Goal: Task Accomplishment & Management: Manage account settings

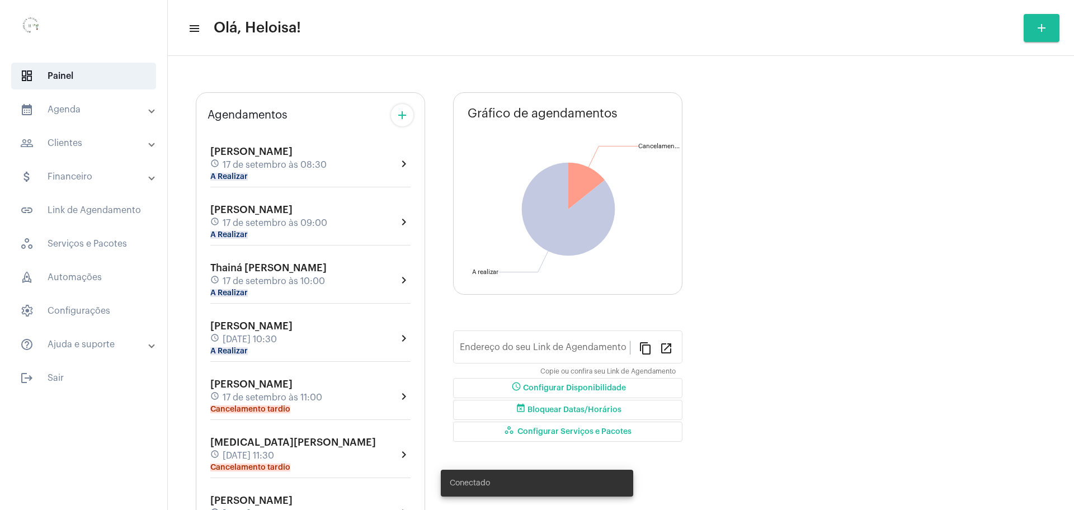
type input "[URL][DOMAIN_NAME]"
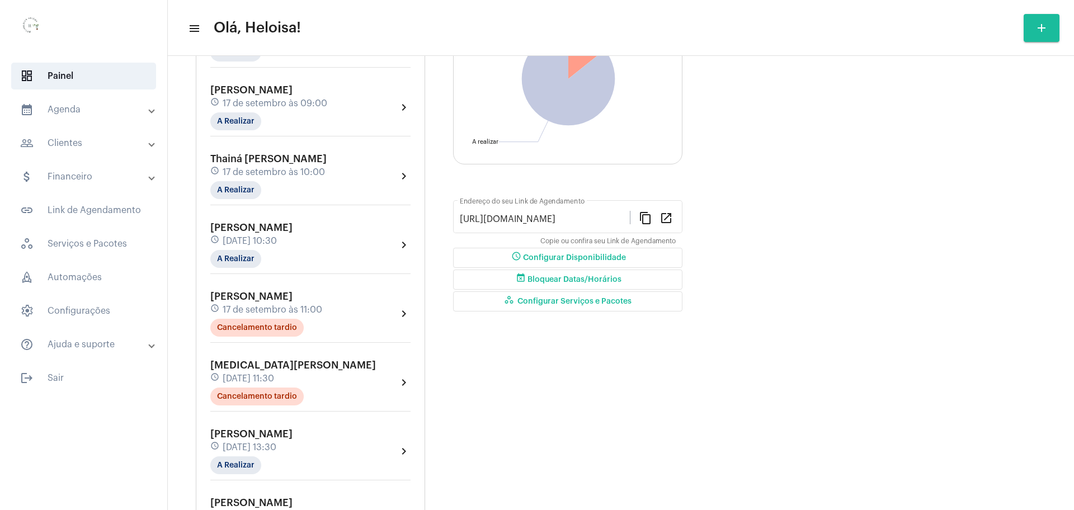
scroll to position [140, 0]
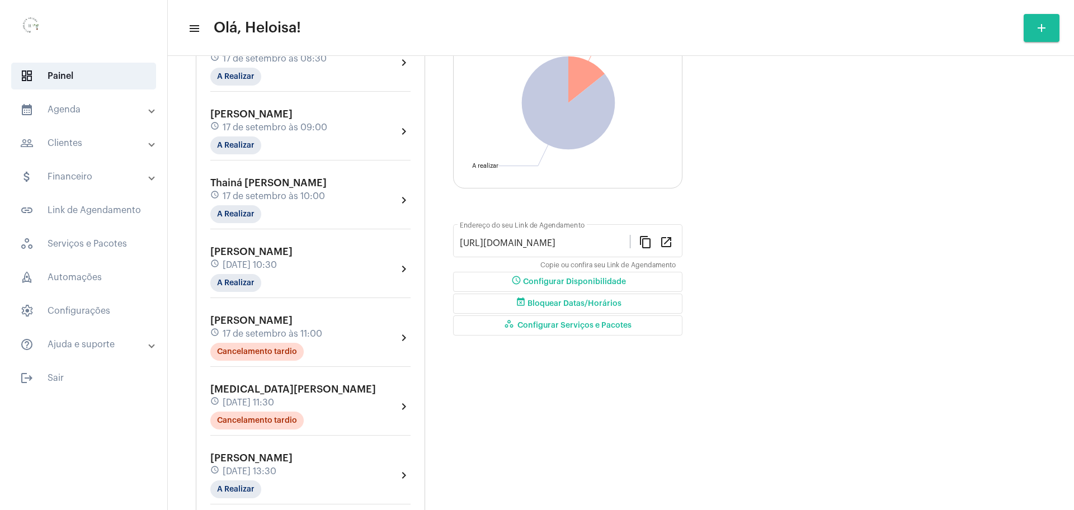
click at [288, 185] on span "Thainá [PERSON_NAME]" at bounding box center [268, 183] width 116 height 10
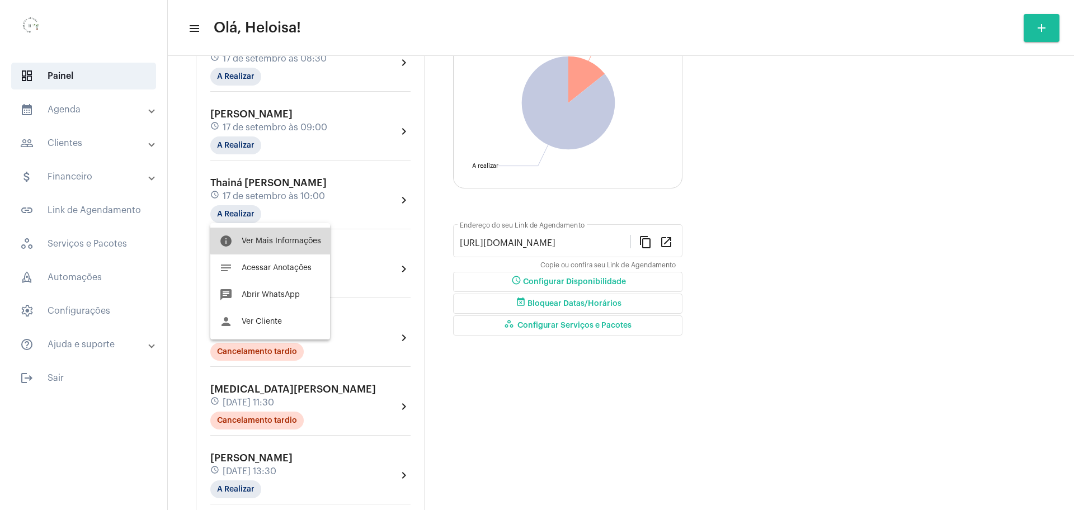
click at [284, 238] on span "Ver Mais Informações" at bounding box center [281, 241] width 79 height 8
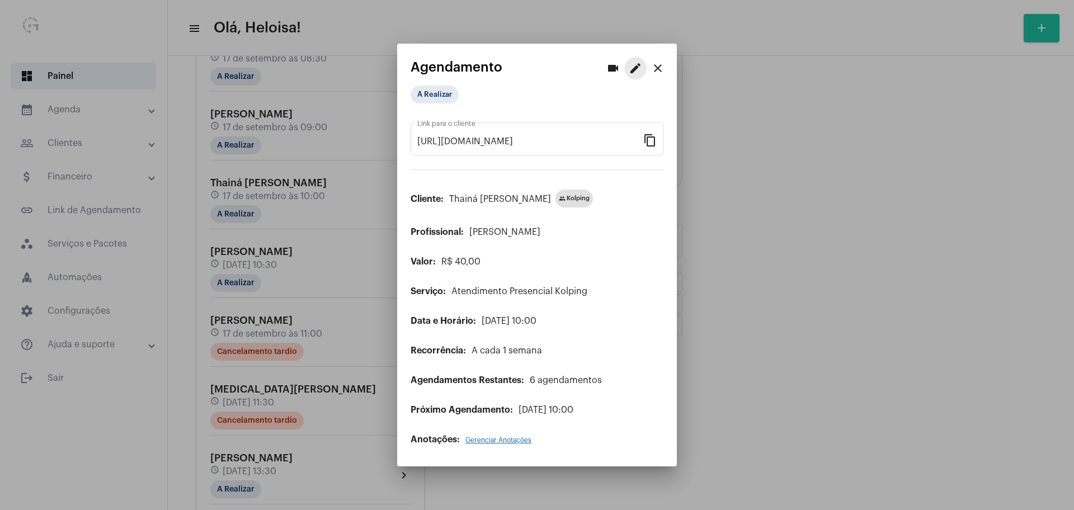
click at [641, 67] on mat-icon "edit" at bounding box center [635, 68] width 13 height 13
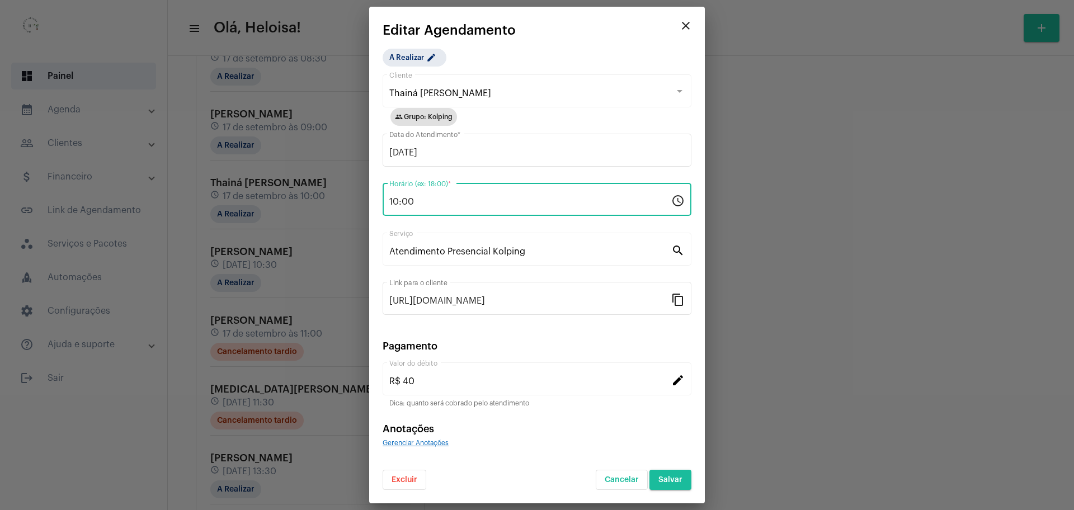
click at [504, 204] on input "10:00" at bounding box center [530, 202] width 282 height 10
type input "1"
type input "09:30"
click at [645, 62] on div "A Realizar edit Thainá [PERSON_NAME] - Kolping Cliente group Grupo: Kolping [DA…" at bounding box center [537, 270] width 309 height 442
click at [670, 478] on span "Salvar" at bounding box center [671, 480] width 24 height 8
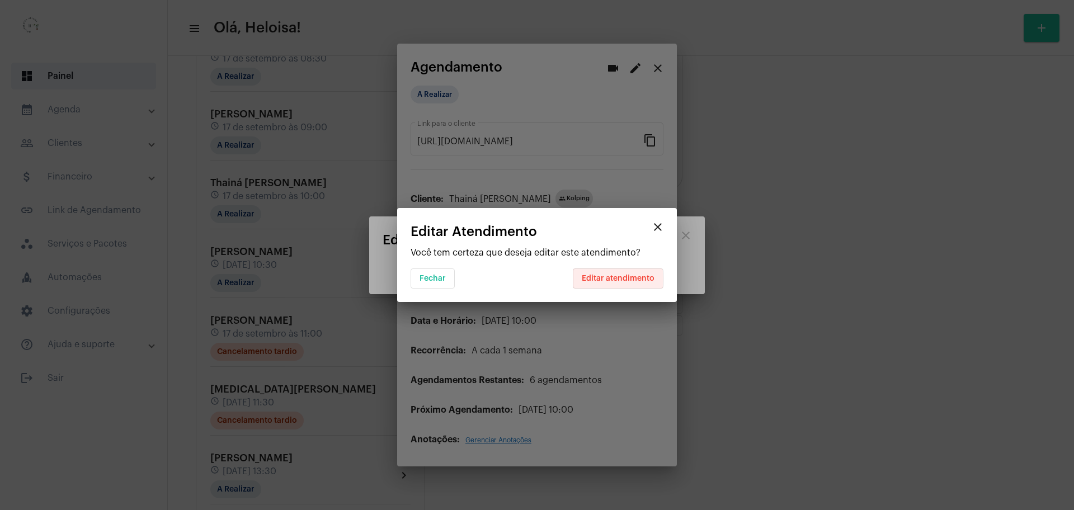
click at [603, 279] on span "Editar atendimento" at bounding box center [618, 279] width 73 height 8
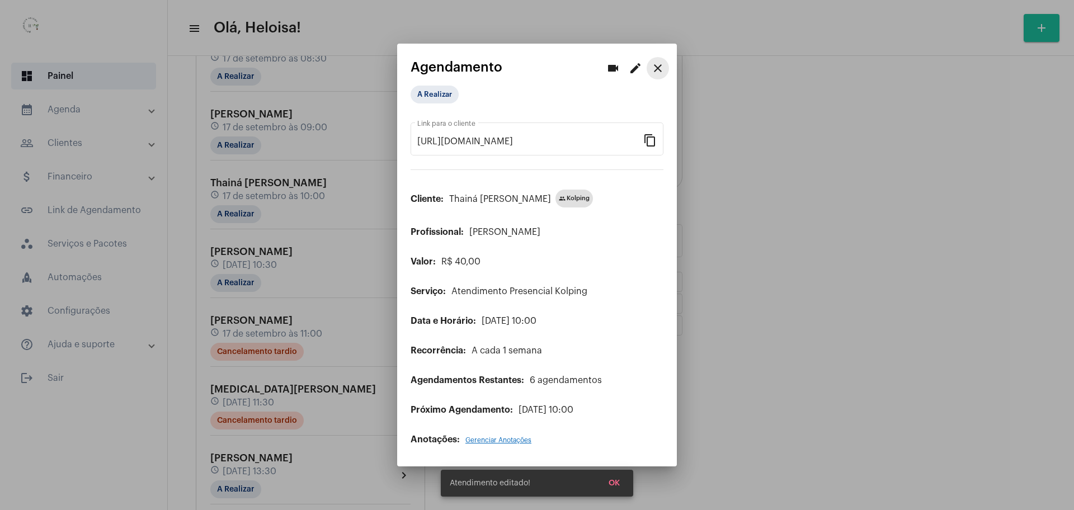
click at [658, 71] on mat-icon "close" at bounding box center [657, 68] width 13 height 13
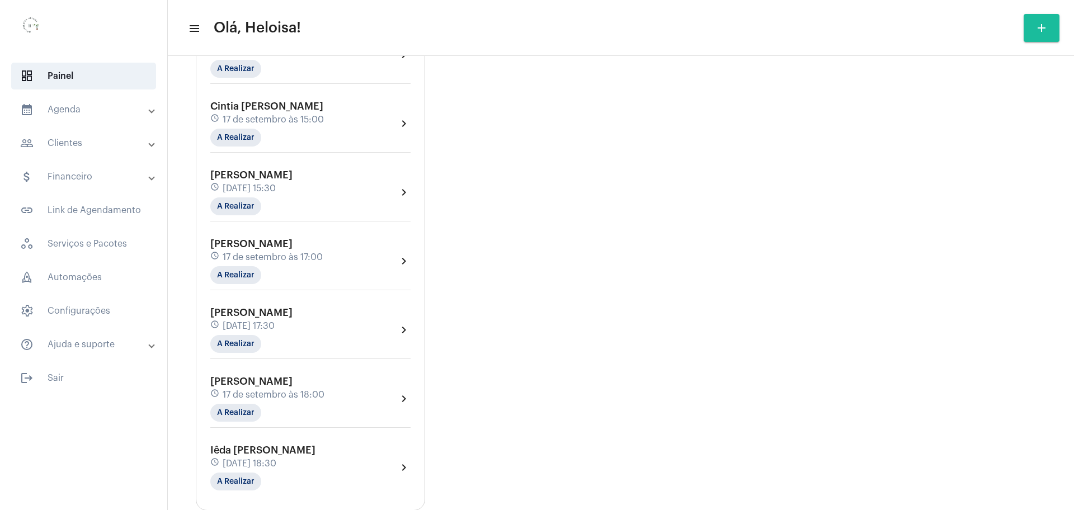
scroll to position [658, 0]
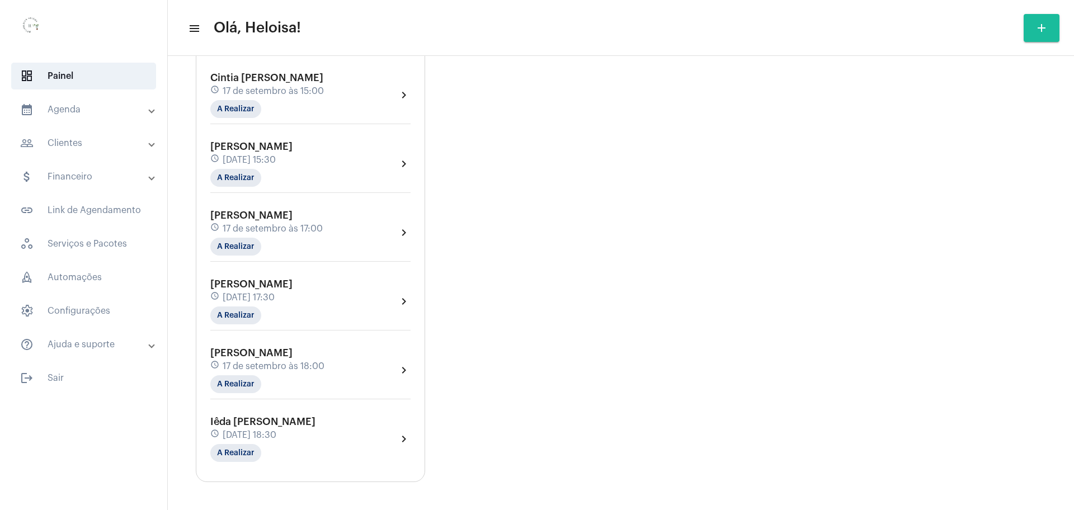
click at [307, 368] on span "17 de setembro às 18:00" at bounding box center [274, 366] width 102 height 10
click at [281, 414] on span "Ver Mais Informações" at bounding box center [281, 411] width 79 height 8
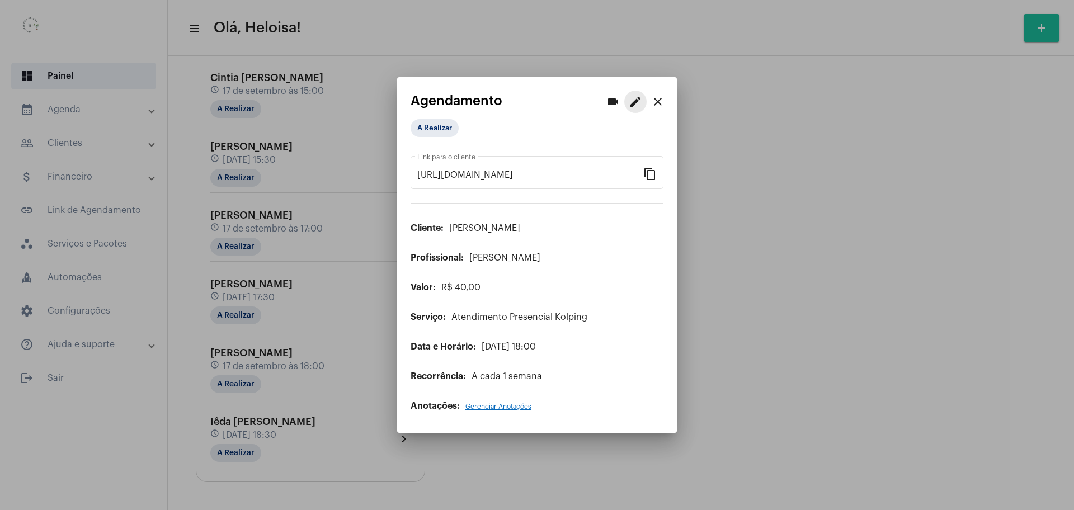
click at [635, 105] on mat-icon "edit" at bounding box center [635, 101] width 13 height 13
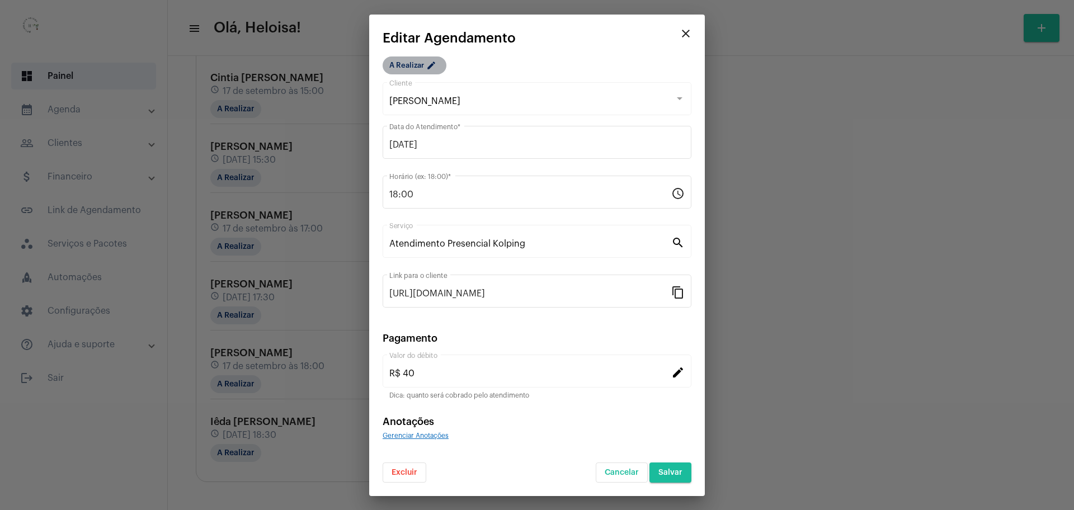
click at [429, 65] on mat-icon "edit" at bounding box center [432, 66] width 13 height 13
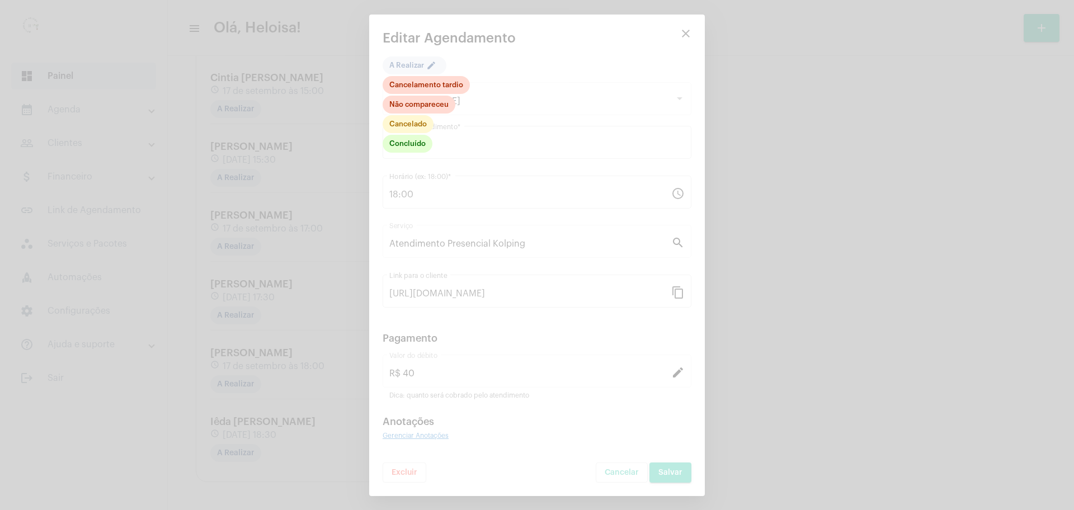
click at [566, 68] on div at bounding box center [537, 255] width 1074 height 510
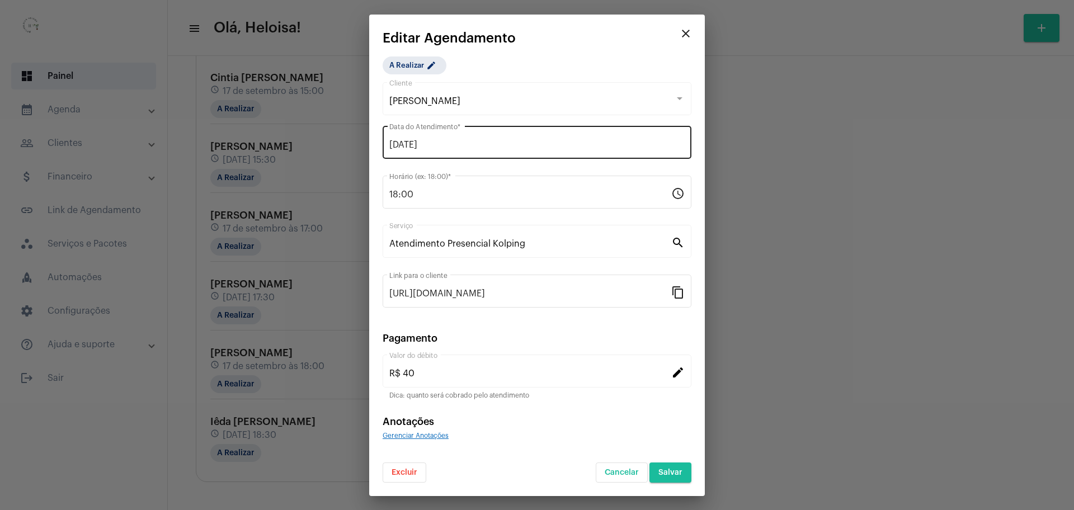
click at [476, 139] on div "[DATE] Data do Atendimento *" at bounding box center [536, 141] width 295 height 35
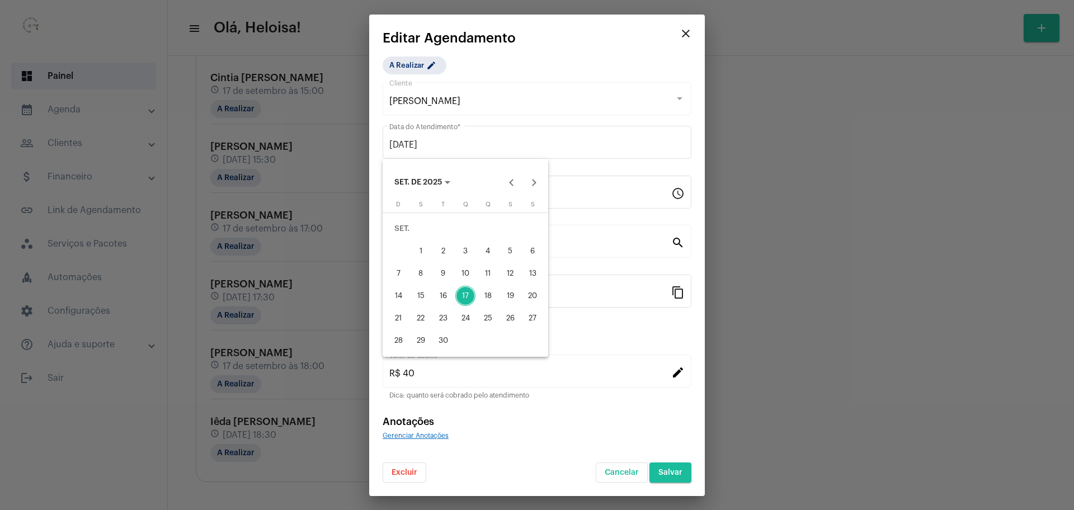
click at [468, 295] on div "17" at bounding box center [466, 296] width 20 height 20
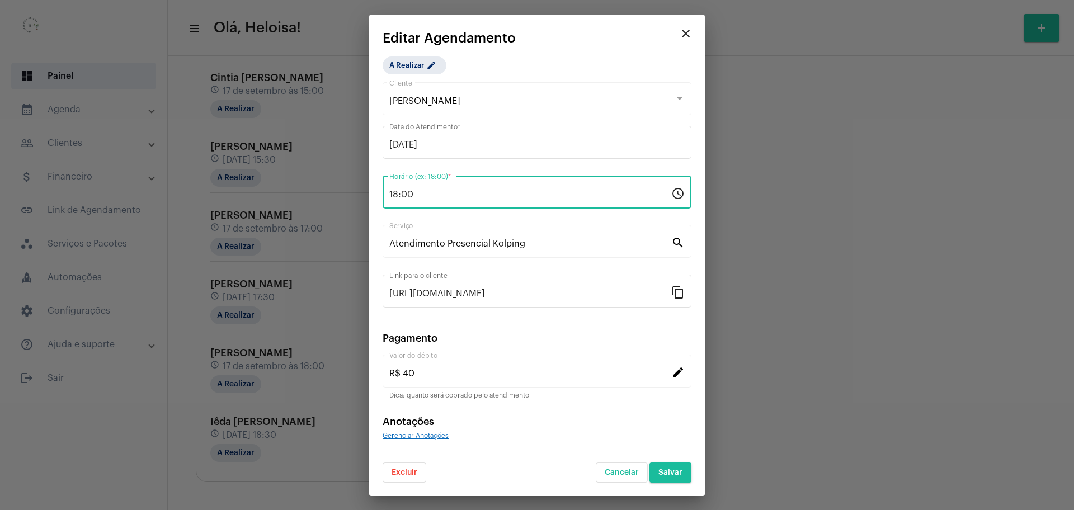
click at [462, 191] on input "18:00" at bounding box center [530, 195] width 282 height 10
type input "19:00"
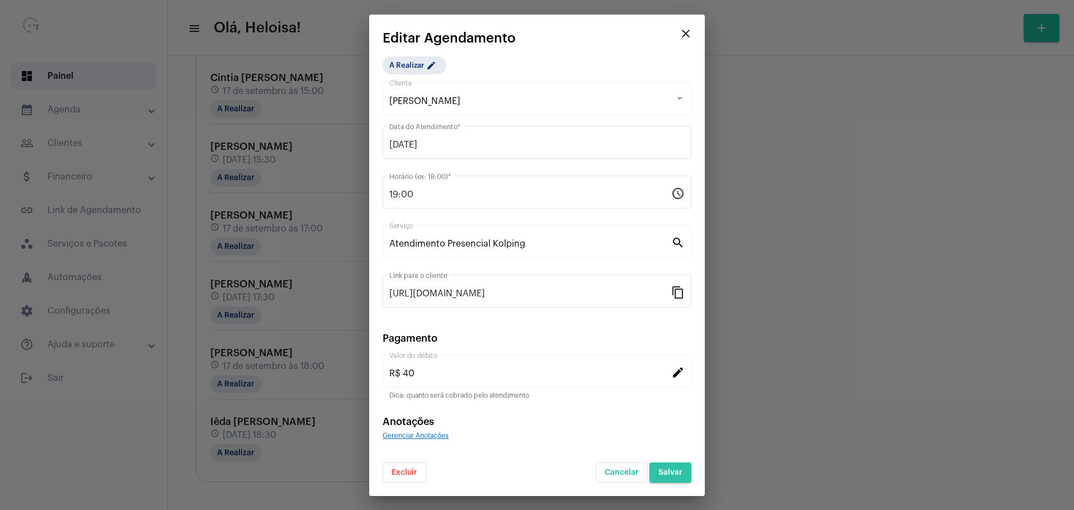
click at [685, 472] on button "Salvar" at bounding box center [671, 473] width 42 height 20
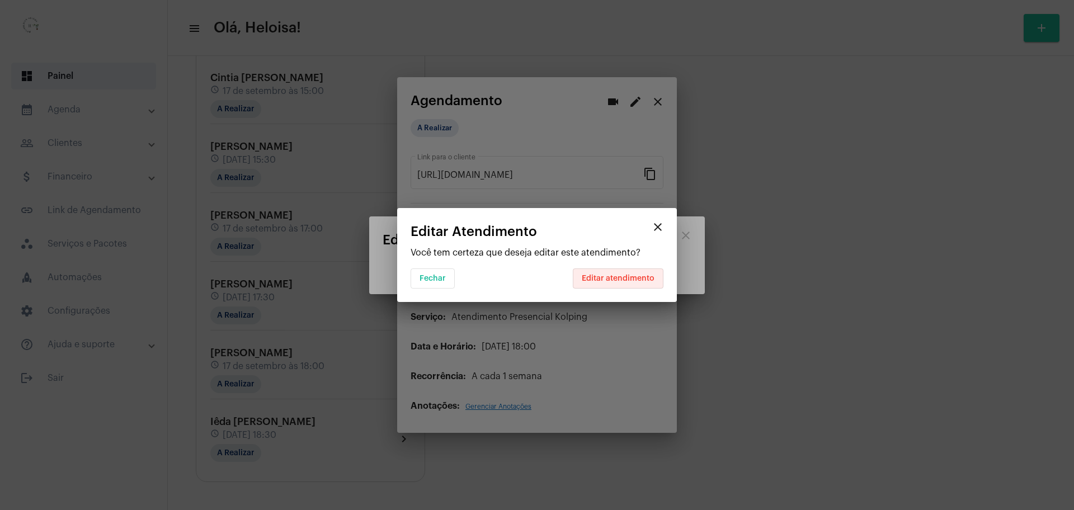
click at [621, 273] on button "Editar atendimento" at bounding box center [618, 279] width 91 height 20
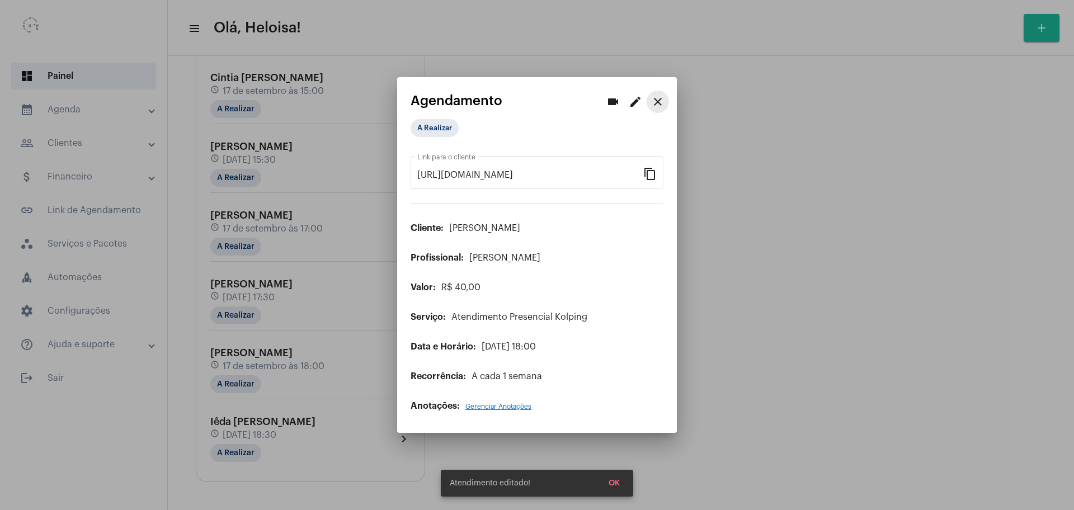
click at [664, 101] on mat-icon "close" at bounding box center [657, 101] width 13 height 13
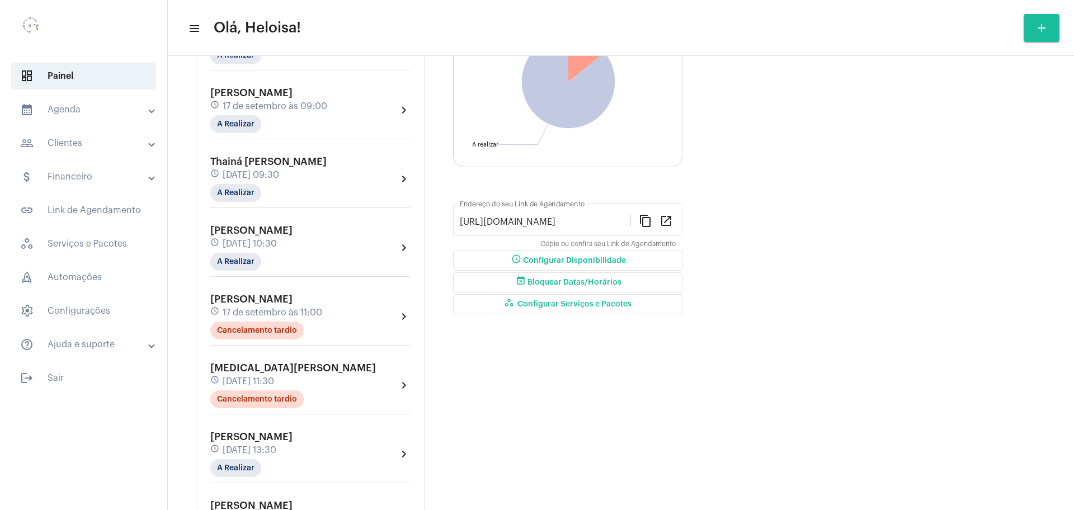
scroll to position [140, 0]
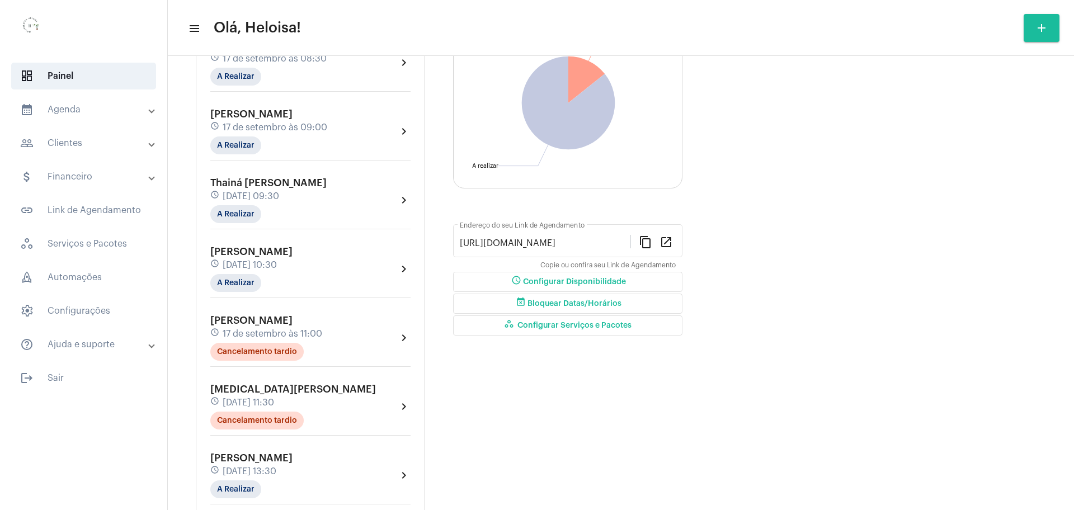
click at [253, 179] on span "Thainá [PERSON_NAME]" at bounding box center [268, 183] width 116 height 10
click at [344, 201] on div at bounding box center [537, 255] width 1074 height 510
click at [327, 201] on div "schedule [DATE] 09:30" at bounding box center [268, 196] width 116 height 12
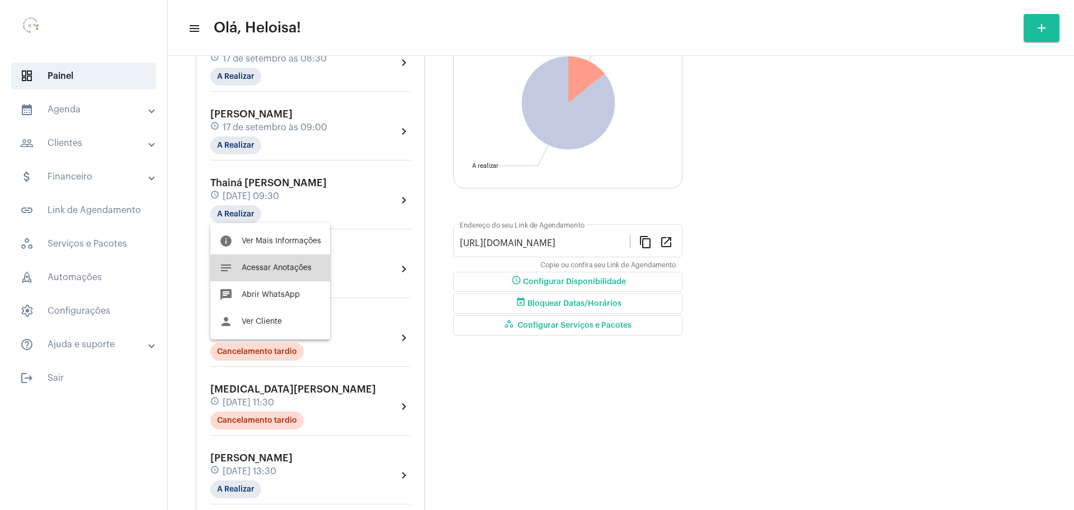
click at [272, 275] on button "notes Acessar Anotações" at bounding box center [270, 268] width 120 height 27
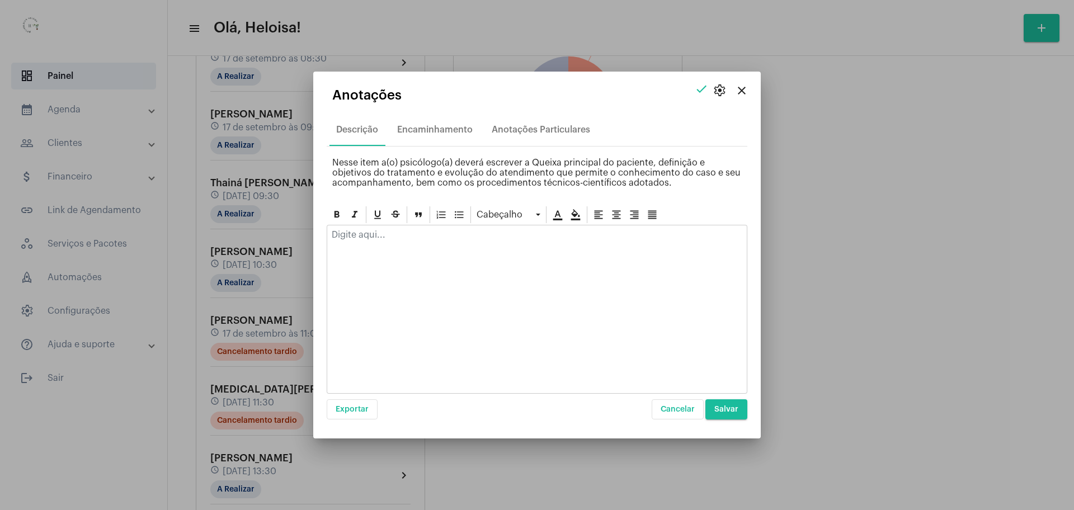
click at [374, 234] on p at bounding box center [537, 235] width 411 height 10
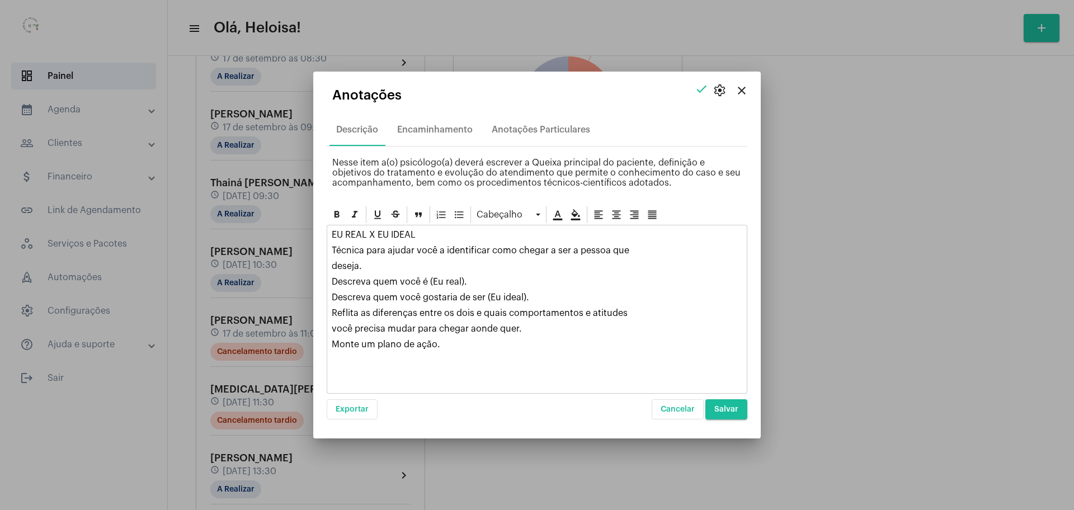
click at [331, 234] on div "EU REAL X EU IDEAL Técnica para ajudar você a identificar como chegar a ser a p…" at bounding box center [537, 293] width 420 height 134
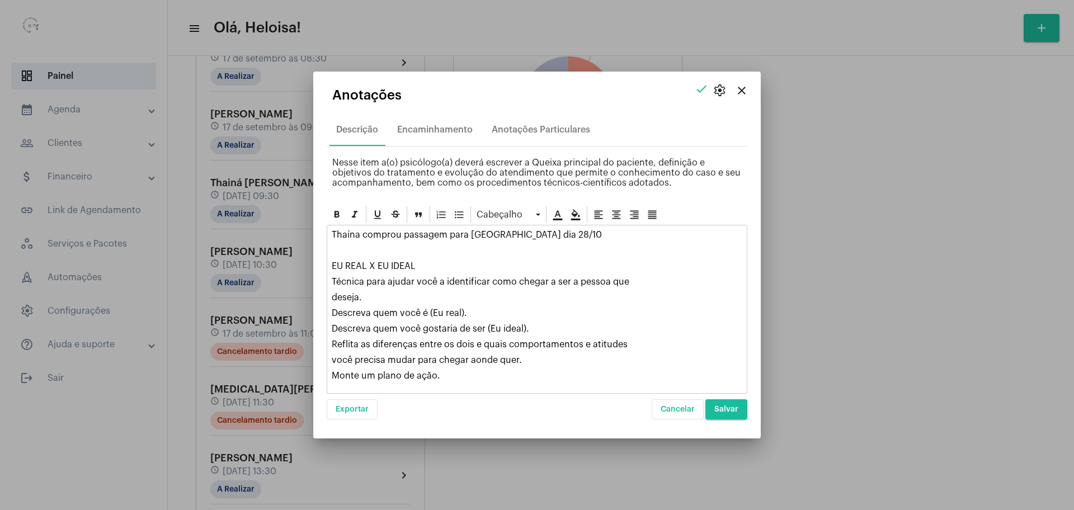
click at [446, 312] on p "Descreva quem você é (Eu real)." at bounding box center [537, 313] width 411 height 10
click at [458, 312] on p "Descreva quem você é (Eu real)." at bounding box center [537, 313] width 411 height 10
drag, startPoint x: 461, startPoint y: 313, endPoint x: 433, endPoint y: 313, distance: 28.5
click at [433, 313] on p "Descreva quem você é (Eu real)." at bounding box center [537, 313] width 411 height 10
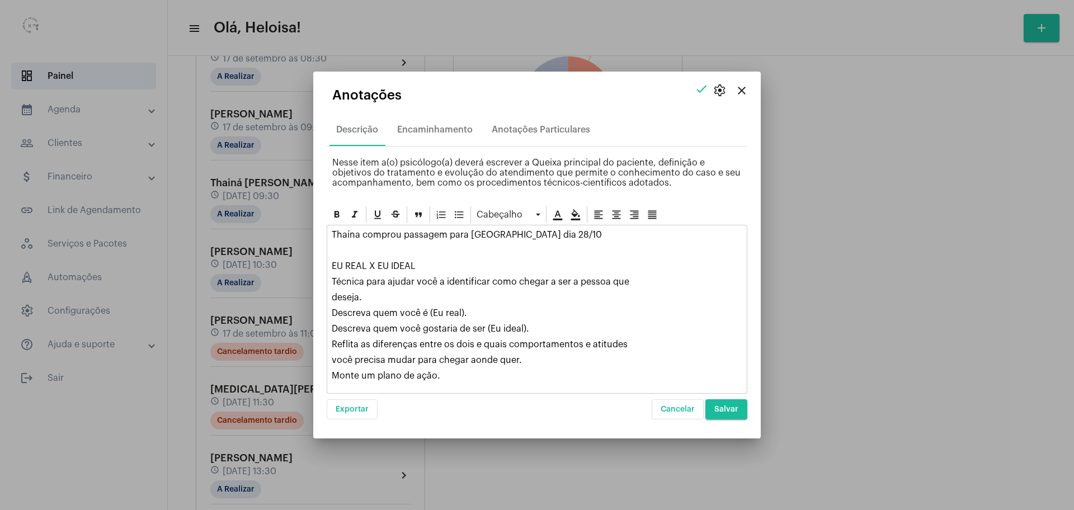
copy p "Eu real"
